Goal: Task Accomplishment & Management: Use online tool/utility

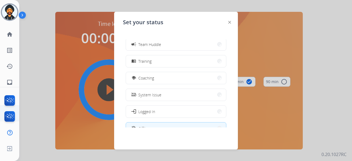
scroll to position [4, 0]
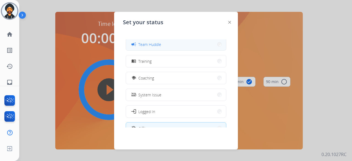
click at [170, 43] on button "campaign Team Huddle" at bounding box center [176, 45] width 100 height 12
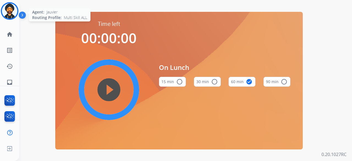
click at [10, 12] on img at bounding box center [9, 10] width 15 height 15
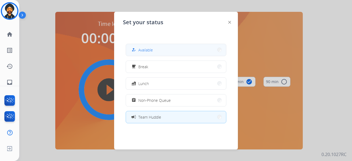
click at [162, 51] on button "how_to_reg Available" at bounding box center [176, 50] width 100 height 12
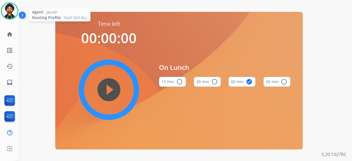
click at [13, 11] on img at bounding box center [9, 10] width 15 height 15
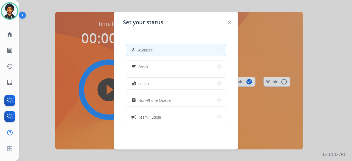
click at [48, 66] on div at bounding box center [176, 80] width 352 height 161
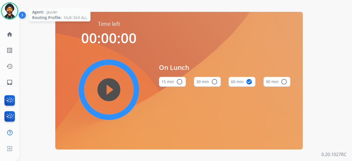
click at [10, 3] on img at bounding box center [9, 10] width 15 height 15
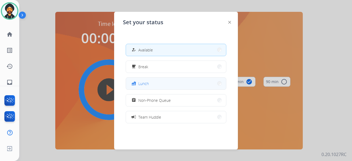
scroll to position [0, 0]
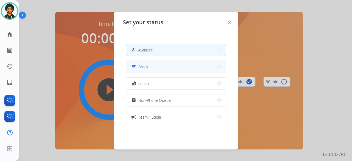
click at [149, 66] on button "free_breakfast Break" at bounding box center [176, 67] width 100 height 12
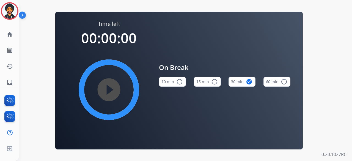
click at [214, 81] on mat-icon "radio_button_unchecked" at bounding box center [214, 81] width 7 height 7
click at [112, 88] on mat-icon "play_circle_filled" at bounding box center [109, 89] width 7 height 7
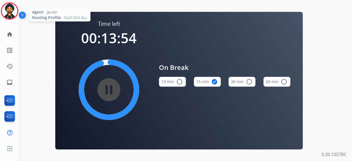
click at [10, 12] on img at bounding box center [9, 10] width 15 height 15
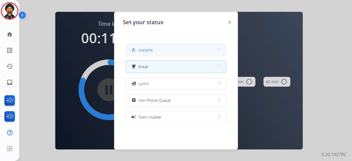
click at [156, 50] on button "how_to_reg Available" at bounding box center [176, 50] width 100 height 12
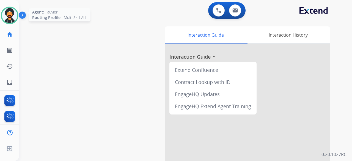
click at [16, 16] on img at bounding box center [9, 15] width 15 height 15
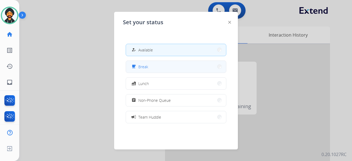
click at [151, 72] on button "free_breakfast Break" at bounding box center [176, 67] width 100 height 12
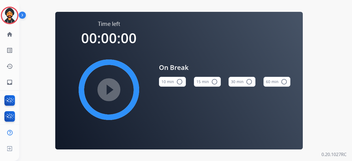
click at [210, 84] on button "15 min radio_button_unchecked" at bounding box center [207, 82] width 27 height 10
click at [112, 92] on mat-icon "play_circle_filled" at bounding box center [109, 89] width 7 height 7
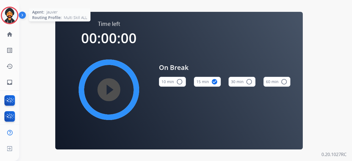
click at [8, 12] on img at bounding box center [9, 15] width 15 height 15
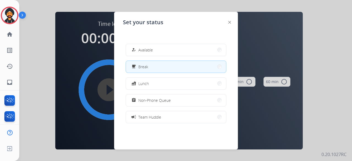
scroll to position [87, 0]
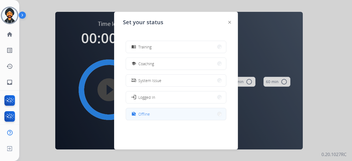
click at [152, 114] on button "work_off Offline" at bounding box center [176, 114] width 100 height 12
